Goal: Find contact information: Find contact information

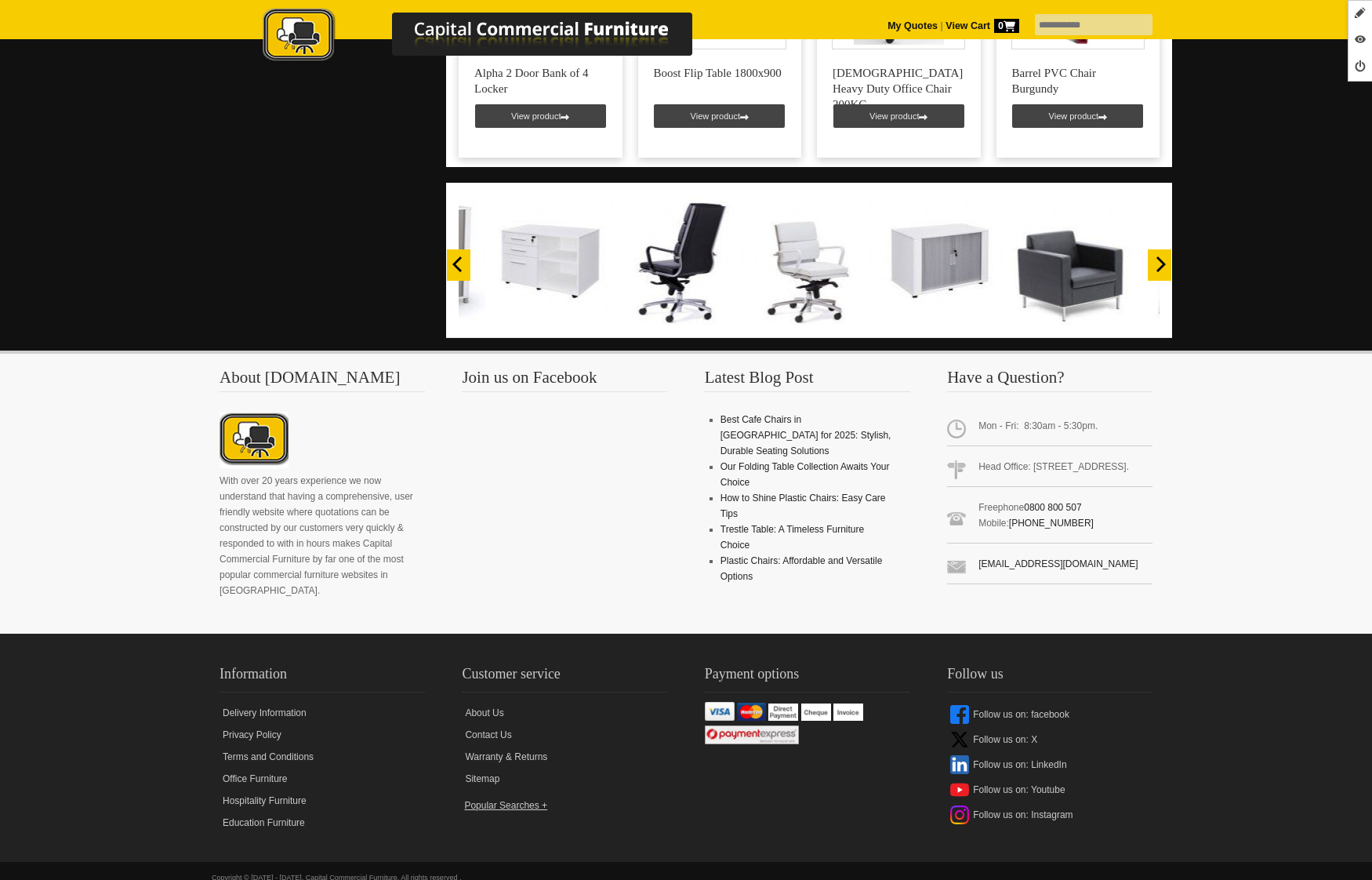
scroll to position [1248, 0]
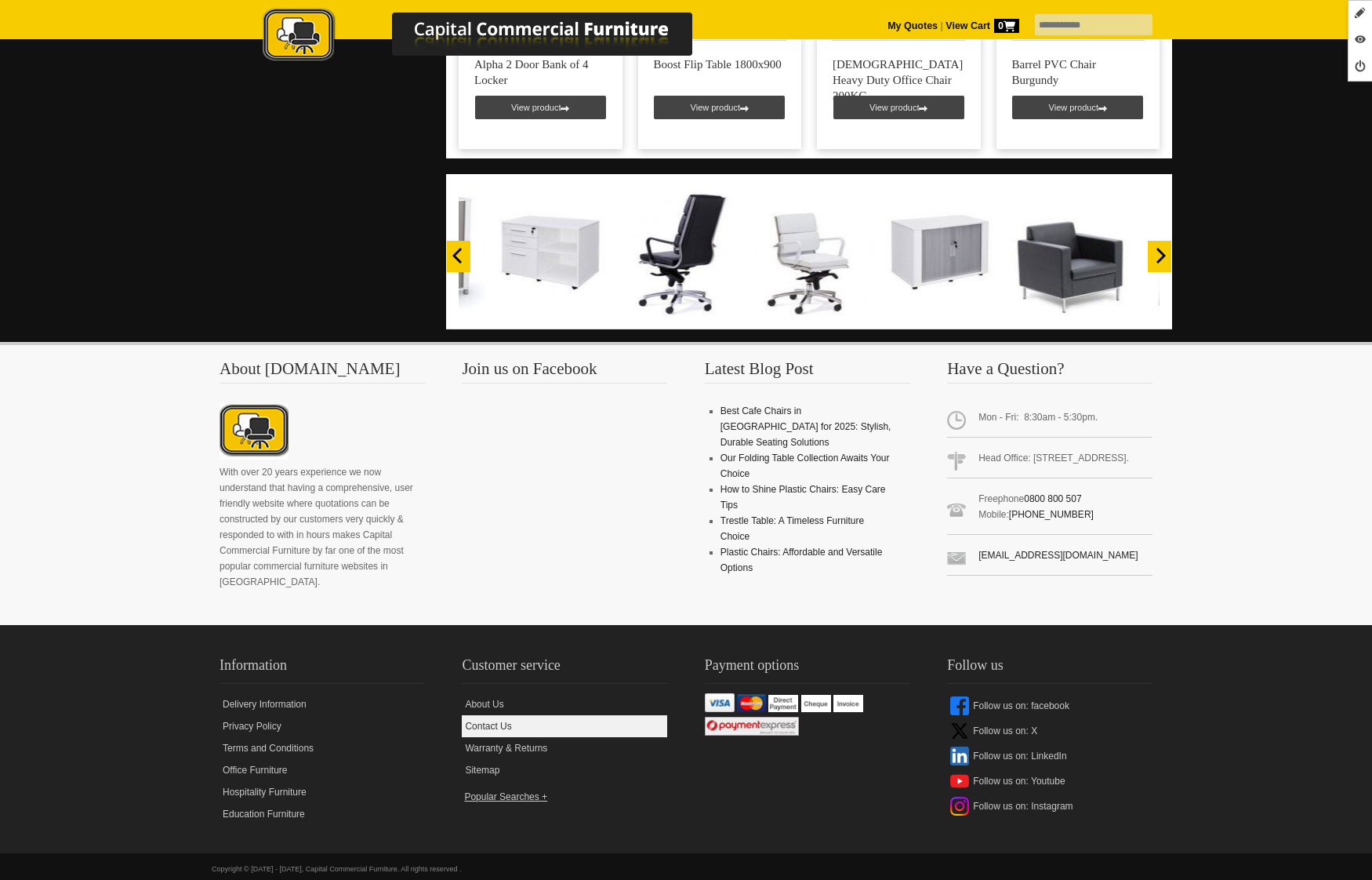
click at [471, 715] on link "Contact Us" at bounding box center [564, 725] width 205 height 22
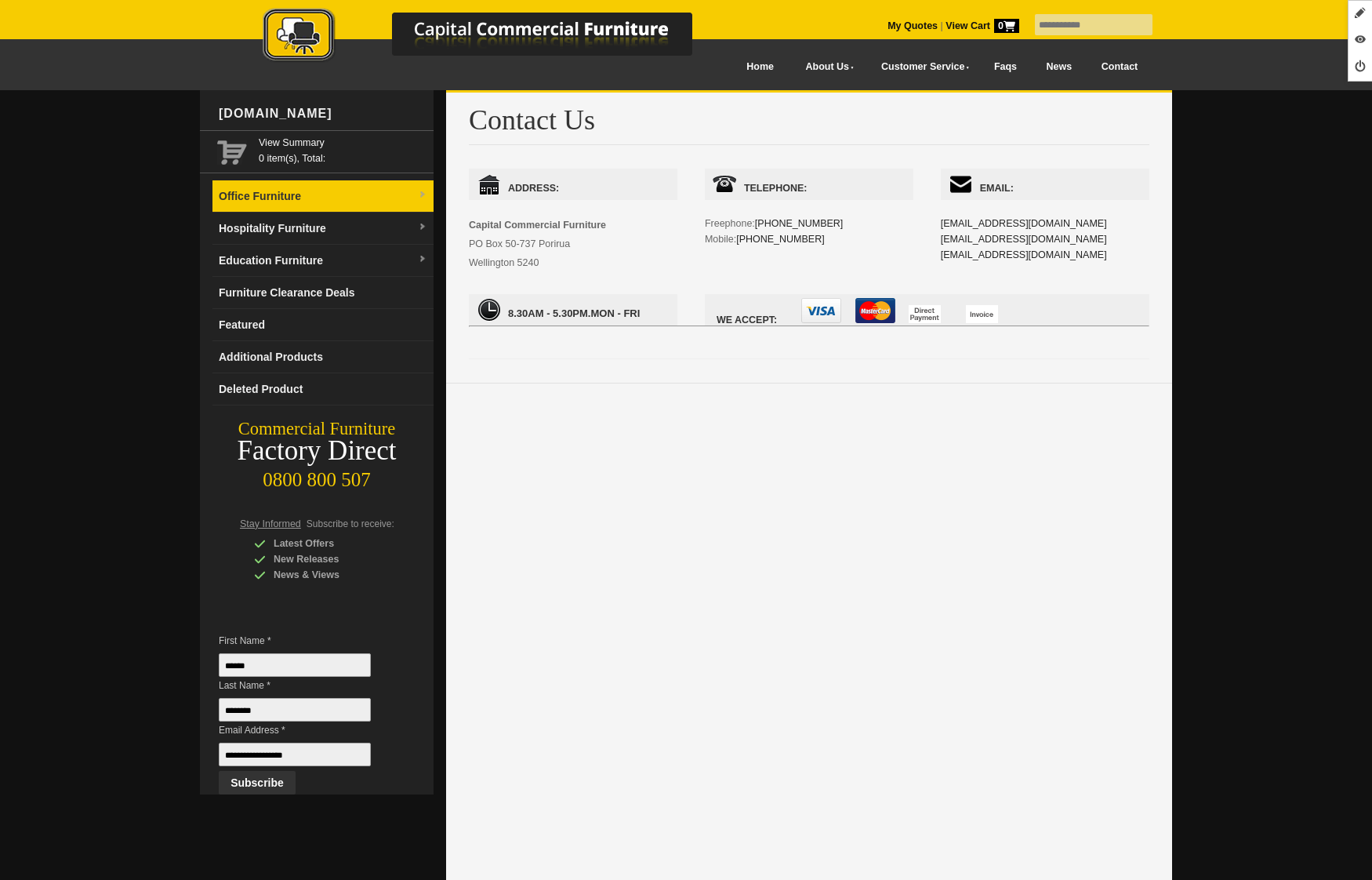
click at [378, 188] on link "Office Furniture" at bounding box center [322, 196] width 221 height 32
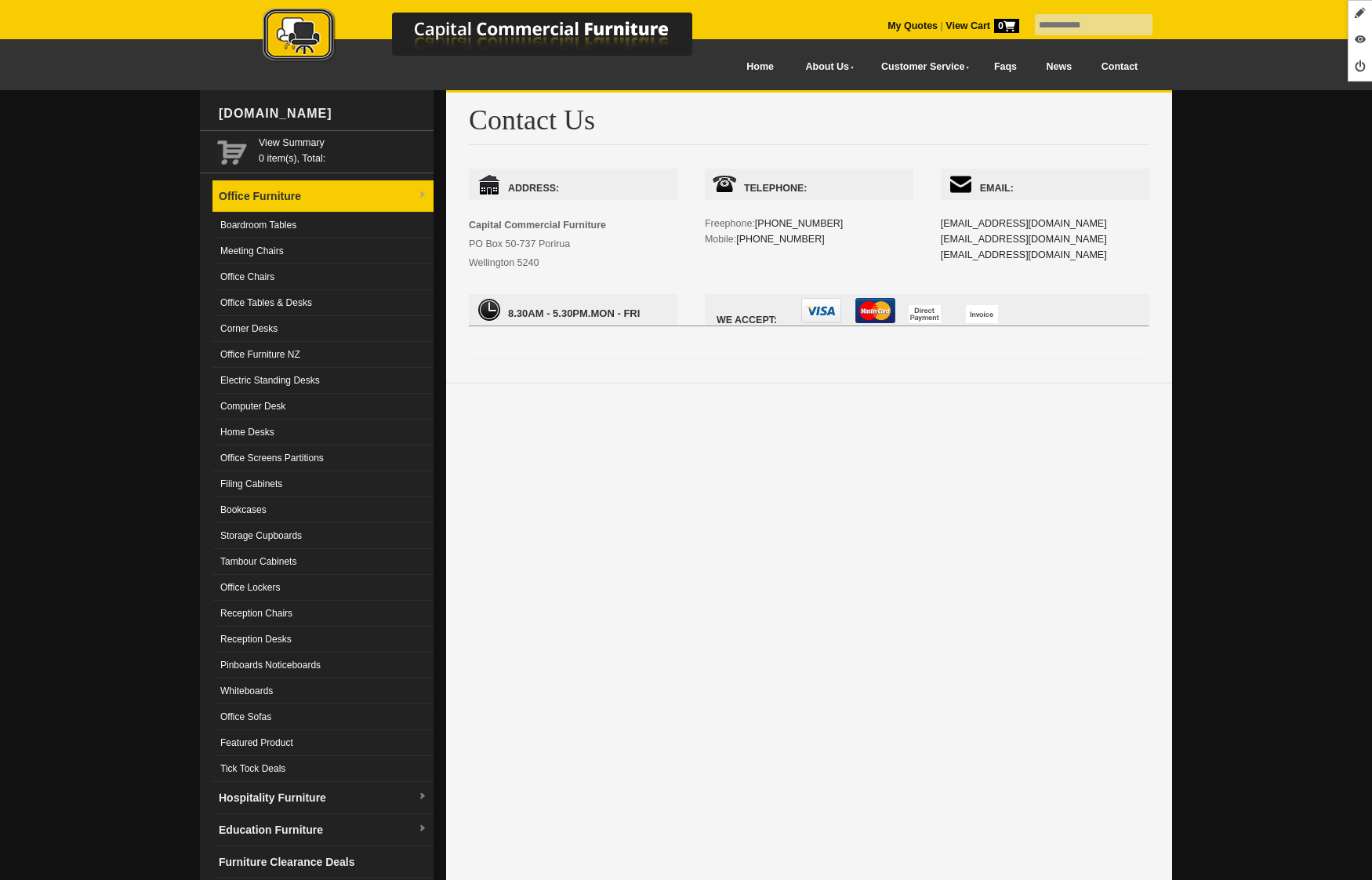
click at [378, 188] on link "Office Furniture" at bounding box center [322, 196] width 221 height 32
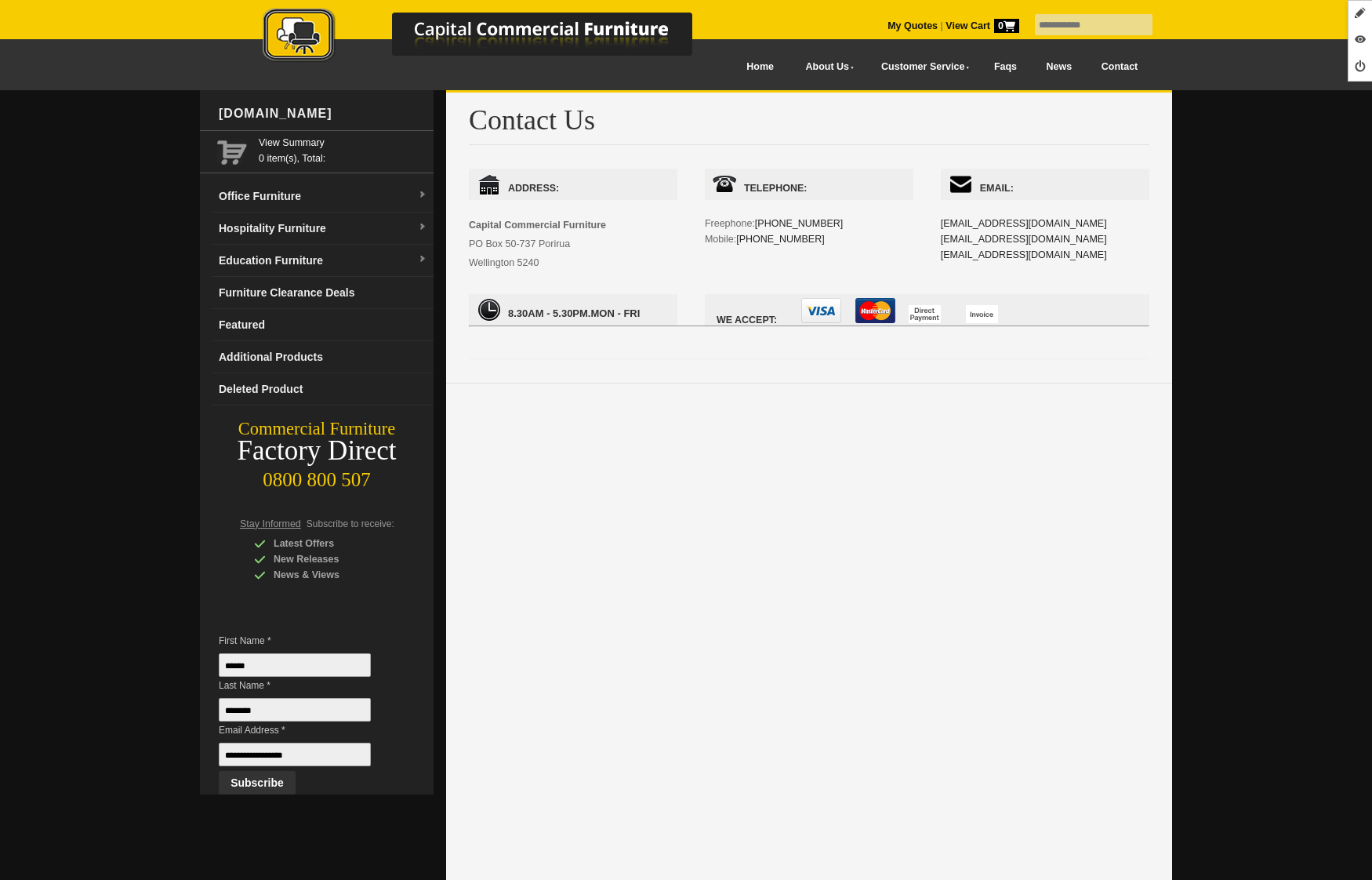
click at [758, 65] on picture at bounding box center [494, 62] width 549 height 11
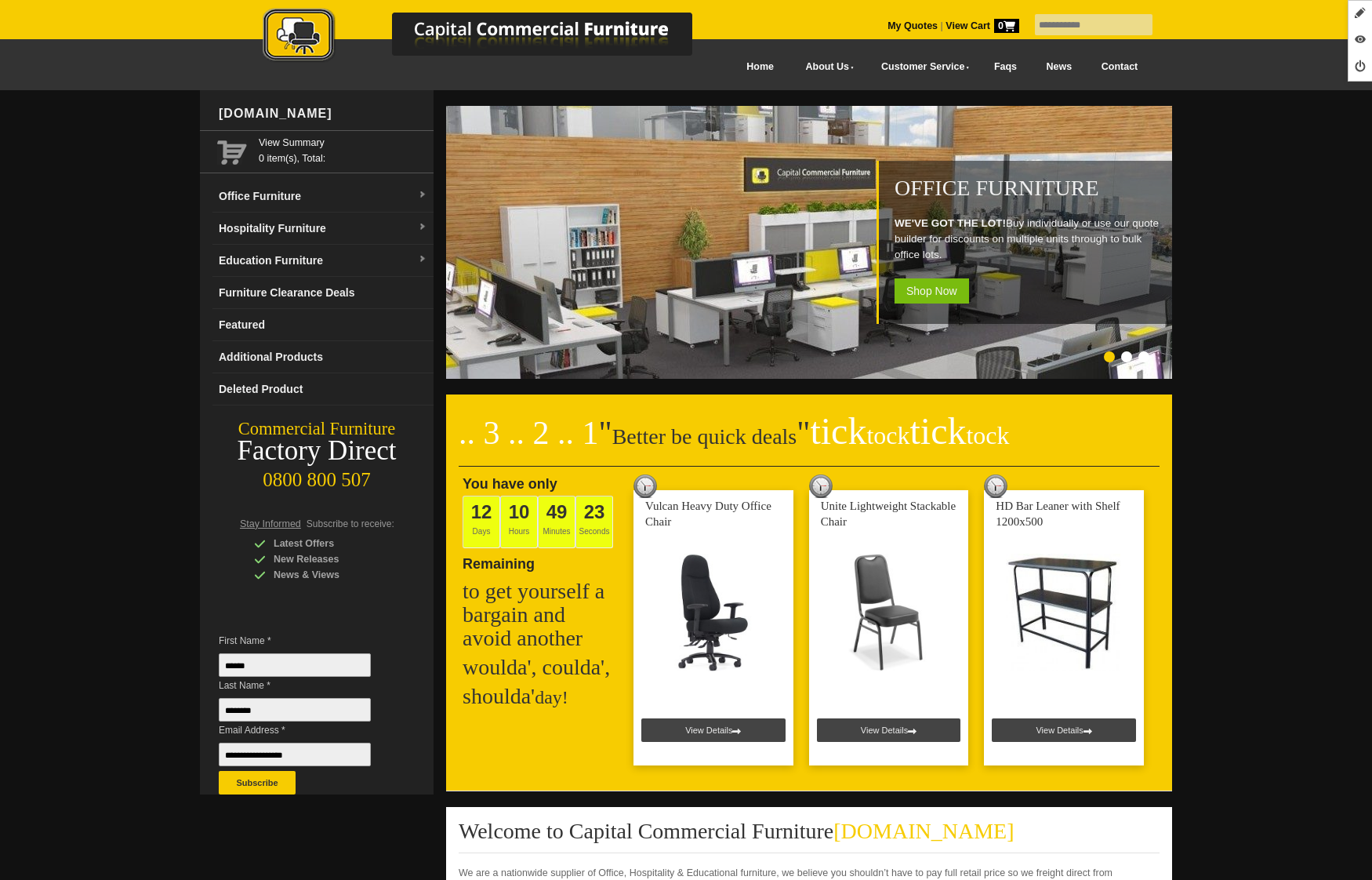
click at [1125, 355] on li "Page dot 2" at bounding box center [1126, 357] width 11 height 11
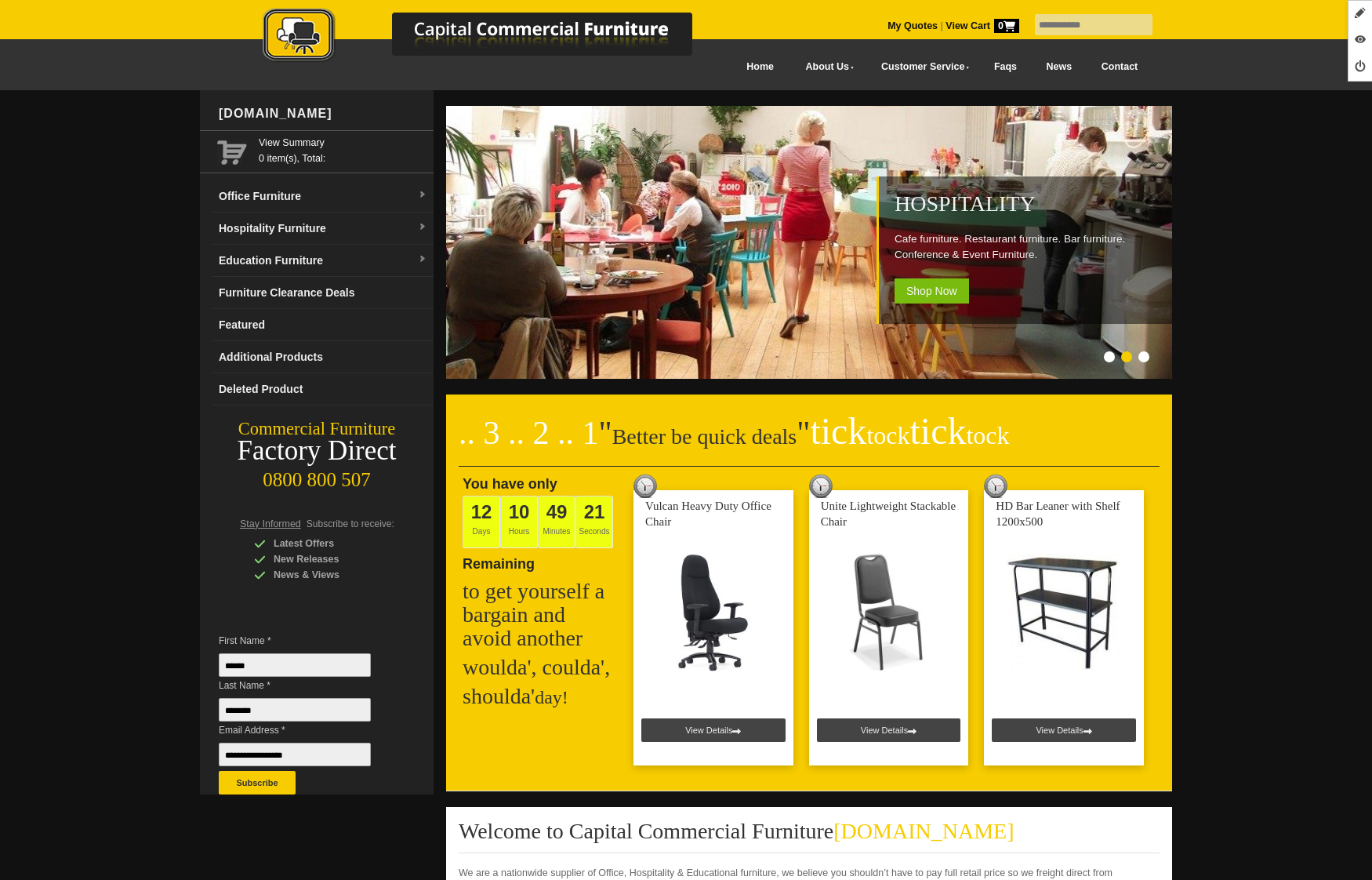
click at [1144, 357] on li "Page dot 3" at bounding box center [1144, 357] width 11 height 11
